Goal: Entertainment & Leisure: Browse casually

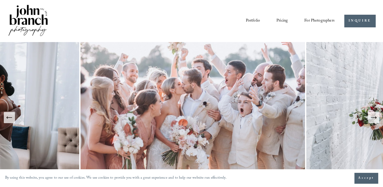
scroll to position [25, 0]
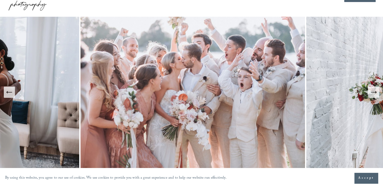
click at [371, 94] on icon "Next Slide" at bounding box center [373, 92] width 7 height 7
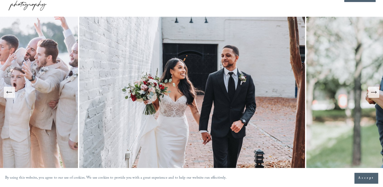
click at [371, 94] on icon "Next Slide" at bounding box center [373, 92] width 7 height 7
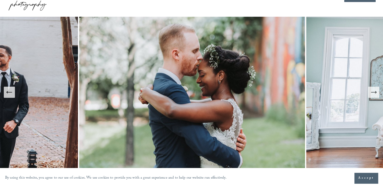
click at [370, 94] on icon "Next Slide" at bounding box center [373, 92] width 7 height 7
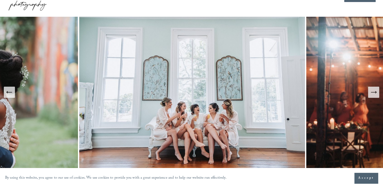
click at [370, 94] on icon "Next Slide" at bounding box center [373, 92] width 7 height 7
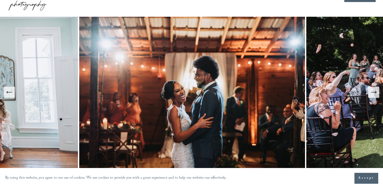
click at [370, 94] on icon "Next Slide" at bounding box center [373, 92] width 7 height 7
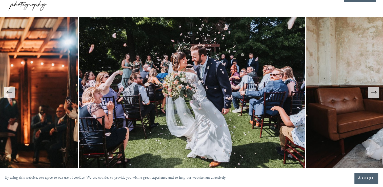
click at [370, 94] on icon "Next Slide" at bounding box center [373, 92] width 7 height 7
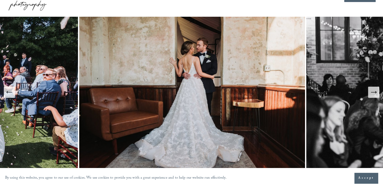
click at [370, 94] on icon "Next Slide" at bounding box center [373, 92] width 7 height 7
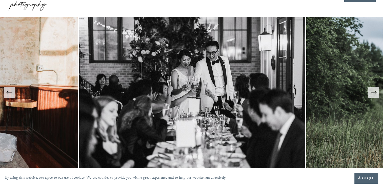
click at [370, 94] on icon "Next Slide" at bounding box center [373, 92] width 7 height 7
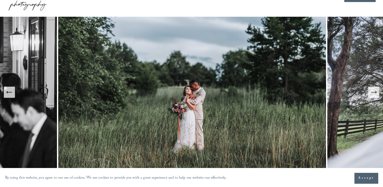
click at [370, 94] on icon "Next Slide" at bounding box center [373, 92] width 7 height 7
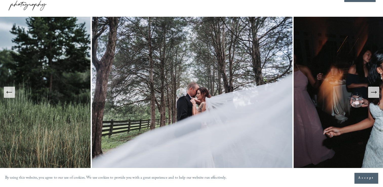
click at [370, 94] on icon "Next Slide" at bounding box center [373, 92] width 7 height 7
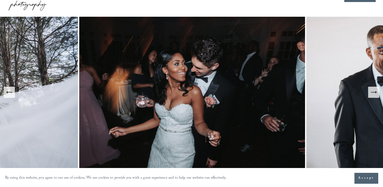
click at [370, 94] on icon "Next Slide" at bounding box center [373, 92] width 7 height 7
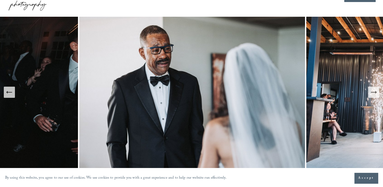
click at [373, 92] on icon "Next Slide" at bounding box center [373, 92] width 5 height 0
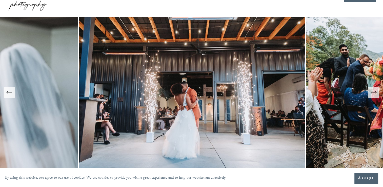
click at [373, 92] on icon "Next Slide" at bounding box center [373, 92] width 5 height 0
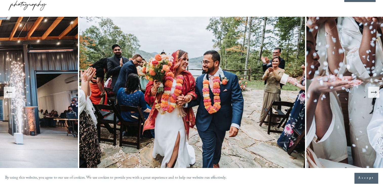
click at [373, 92] on icon "Next Slide" at bounding box center [373, 92] width 5 height 0
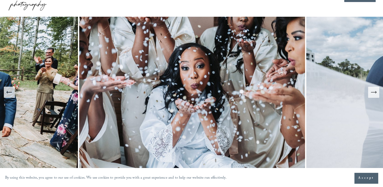
click at [373, 92] on icon "Next Slide" at bounding box center [373, 92] width 5 height 0
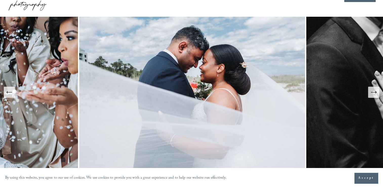
click at [373, 92] on icon "Next Slide" at bounding box center [373, 92] width 5 height 0
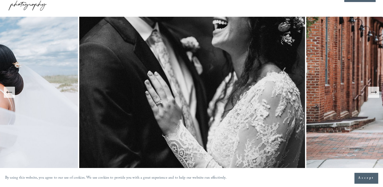
click at [373, 92] on icon "Next Slide" at bounding box center [373, 92] width 5 height 0
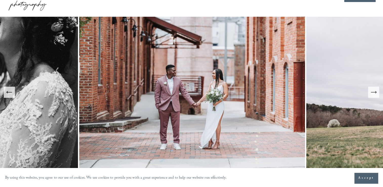
click at [373, 92] on icon "Next Slide" at bounding box center [373, 92] width 5 height 0
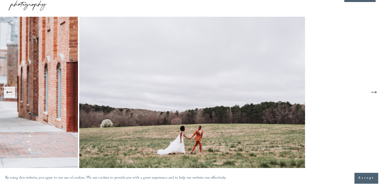
click at [373, 92] on icon "Next Slide" at bounding box center [373, 92] width 5 height 0
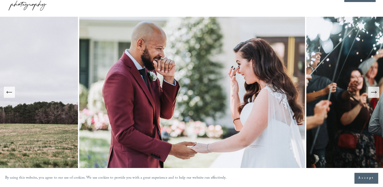
click at [373, 92] on icon "Next Slide" at bounding box center [373, 92] width 5 height 0
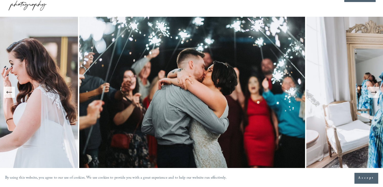
click at [373, 92] on icon "Next Slide" at bounding box center [373, 92] width 5 height 0
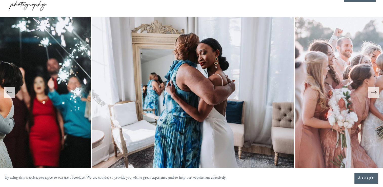
click at [373, 92] on icon "Next Slide" at bounding box center [373, 92] width 5 height 0
